Goal: Task Accomplishment & Management: Manage account settings

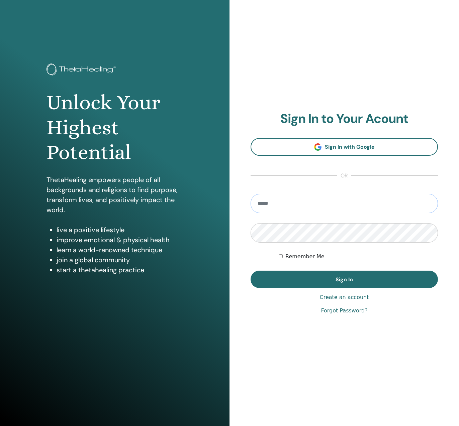
type input "**********"
click at [315, 288] on div "**********" at bounding box center [343, 213] width 187 height 204
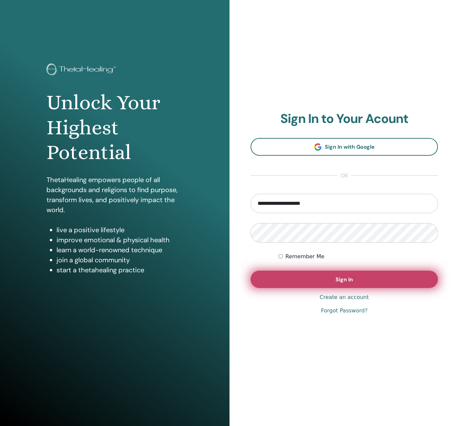
click at [316, 283] on button "Sign In" at bounding box center [343, 279] width 187 height 17
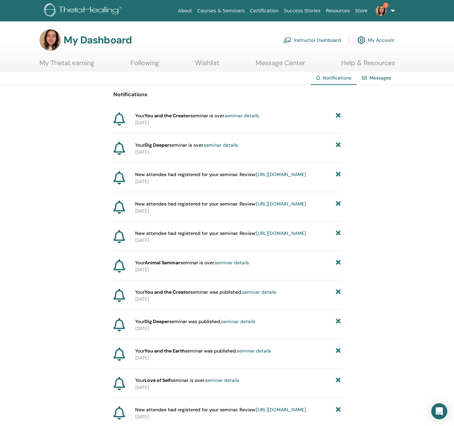
click at [258, 114] on link "seminar details" at bounding box center [242, 116] width 34 height 6
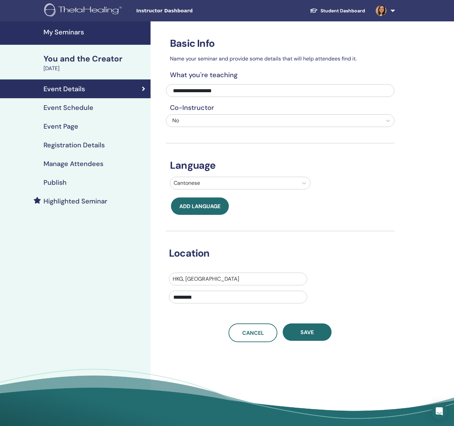
click at [84, 145] on h4 "Registration Details" at bounding box center [73, 145] width 61 height 8
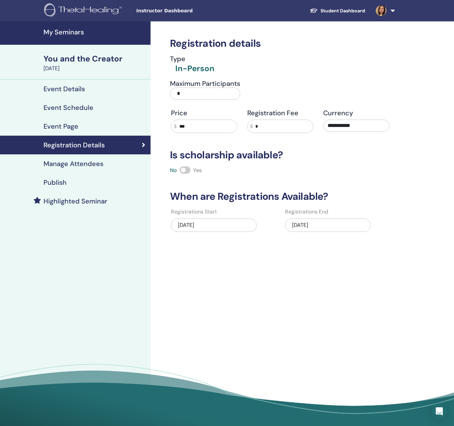
click at [88, 160] on h4 "Manage Attendees" at bounding box center [73, 164] width 60 height 8
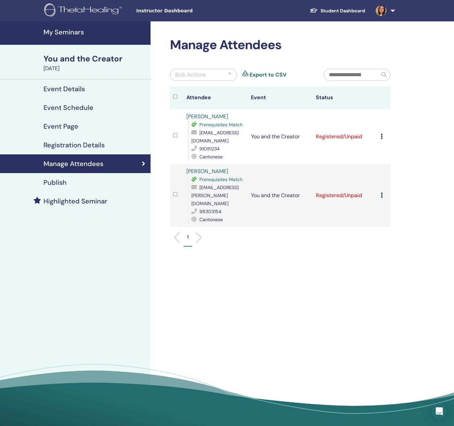
click at [90, 185] on div "Publish" at bounding box center [75, 182] width 140 height 8
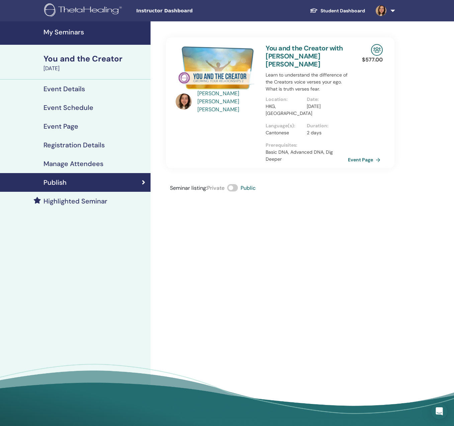
click at [96, 167] on h4 "Manage Attendees" at bounding box center [73, 164] width 60 height 8
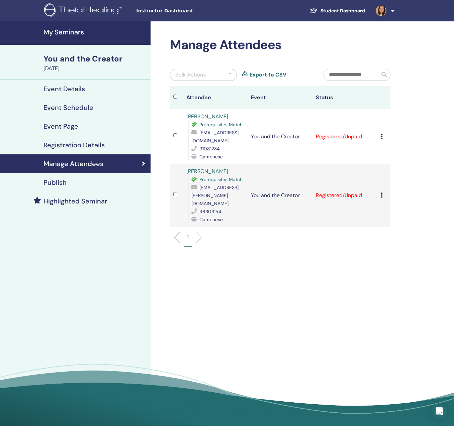
click at [382, 138] on icon at bounding box center [381, 136] width 2 height 5
click at [393, 195] on p "Complete and Certify" at bounding box center [395, 195] width 53 height 8
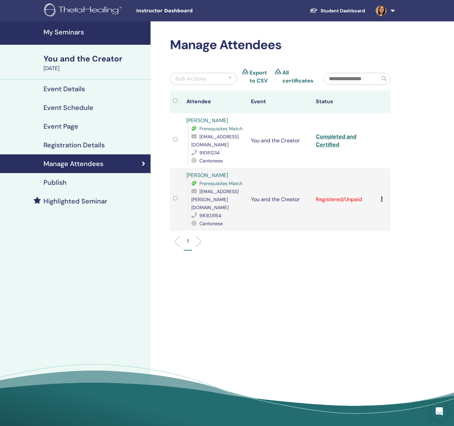
click at [382, 197] on icon at bounding box center [381, 199] width 2 height 5
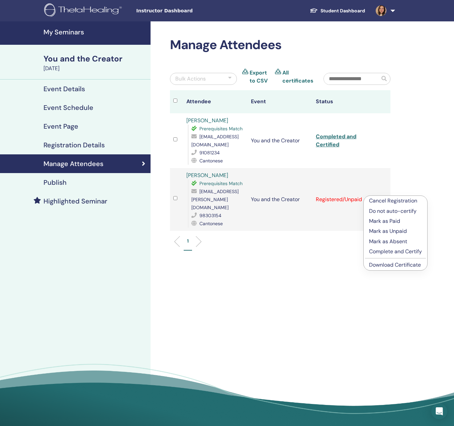
click at [386, 253] on p "Complete and Certify" at bounding box center [395, 252] width 53 height 8
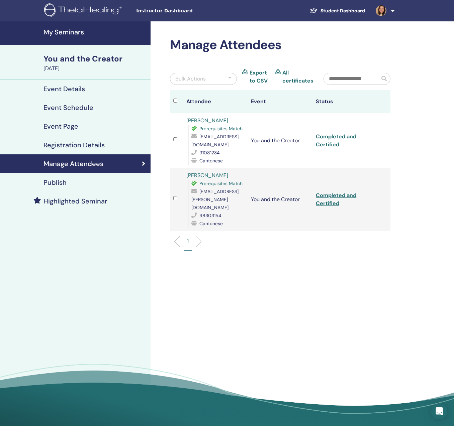
click at [81, 12] on img at bounding box center [84, 10] width 80 height 15
